Goal: Use online tool/utility: Utilize a website feature to perform a specific function

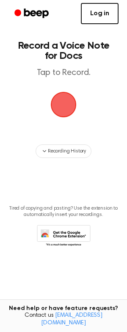
click at [106, 11] on link "Log in" at bounding box center [100, 13] width 38 height 21
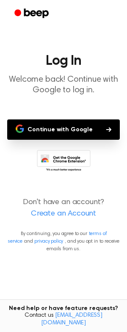
click at [67, 130] on button "Continue with Google" at bounding box center [63, 130] width 113 height 20
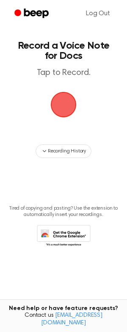
click at [65, 106] on span "button" at bounding box center [64, 105] width 26 height 26
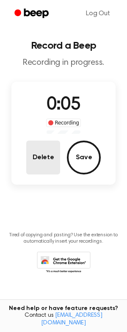
click at [43, 159] on button "Delete" at bounding box center [43, 158] width 34 height 34
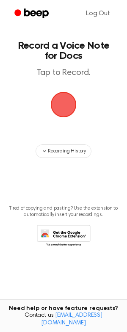
click at [62, 111] on span "button" at bounding box center [64, 105] width 24 height 24
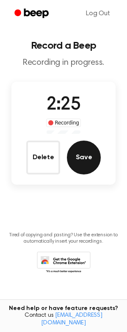
click at [81, 152] on button "Save" at bounding box center [84, 158] width 34 height 34
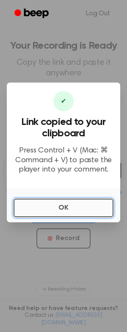
click at [81, 210] on button "OK" at bounding box center [64, 208] width 100 height 19
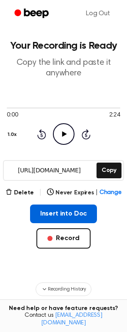
click at [67, 211] on button "Insert into Doc" at bounding box center [63, 214] width 67 height 19
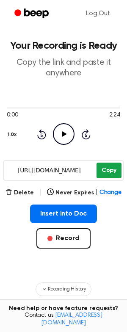
click at [109, 168] on button "Copy" at bounding box center [109, 171] width 25 height 16
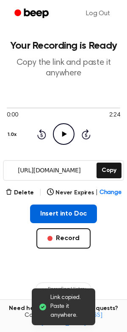
click at [47, 208] on button "Insert into Doc" at bounding box center [63, 214] width 67 height 19
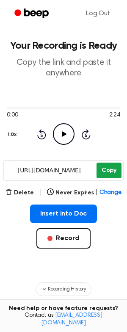
click at [107, 168] on button "Copy" at bounding box center [109, 171] width 25 height 16
click at [108, 165] on button "Copy" at bounding box center [109, 171] width 25 height 16
click at [109, 170] on button "Copy" at bounding box center [109, 171] width 25 height 16
click at [106, 169] on button "Copy" at bounding box center [109, 171] width 25 height 16
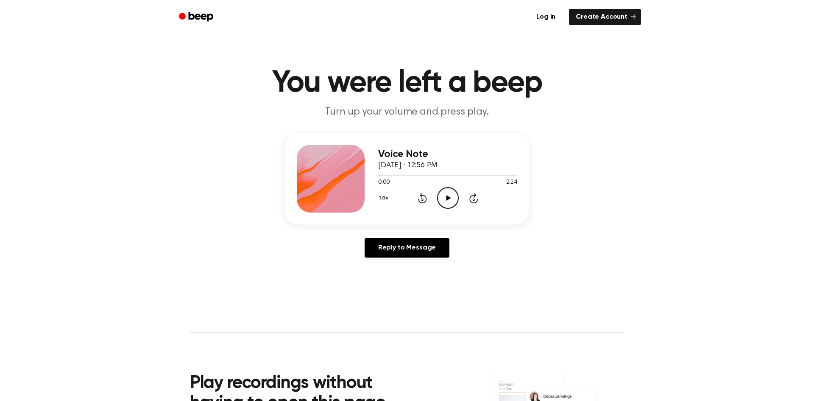
click at [447, 197] on icon at bounding box center [448, 198] width 5 height 6
